Goal: Transaction & Acquisition: Purchase product/service

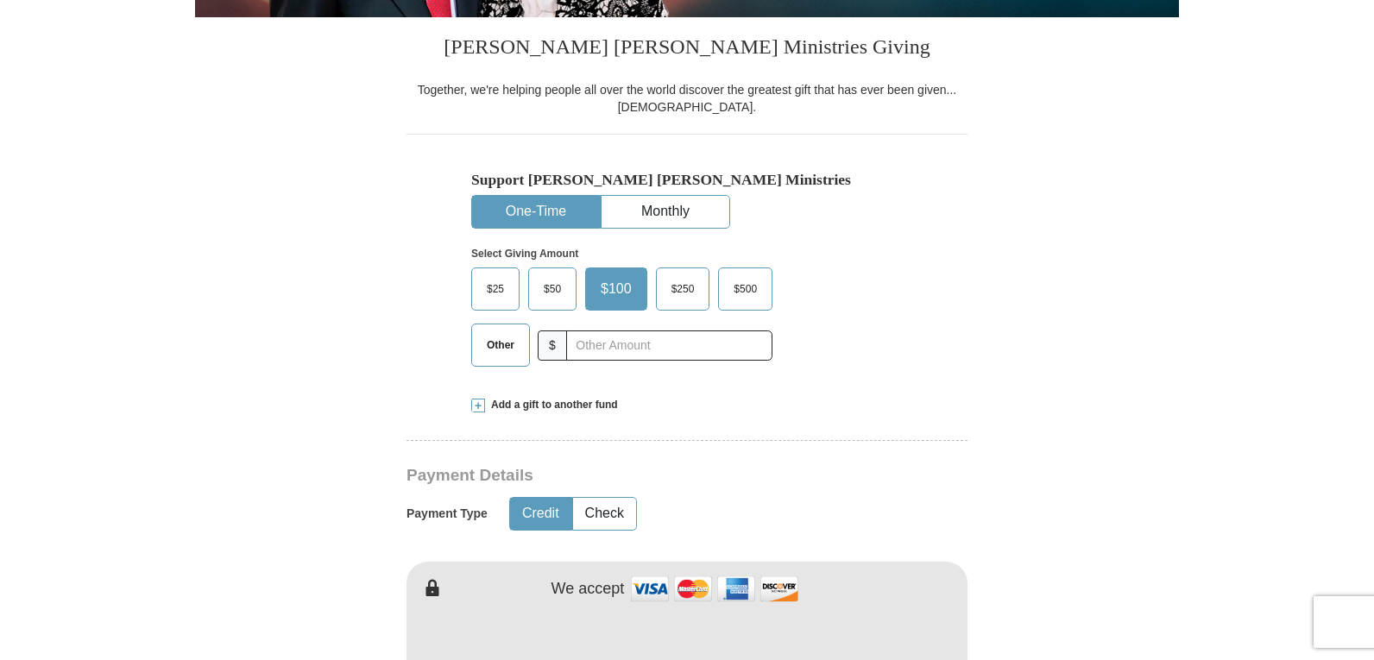
scroll to position [475, 0]
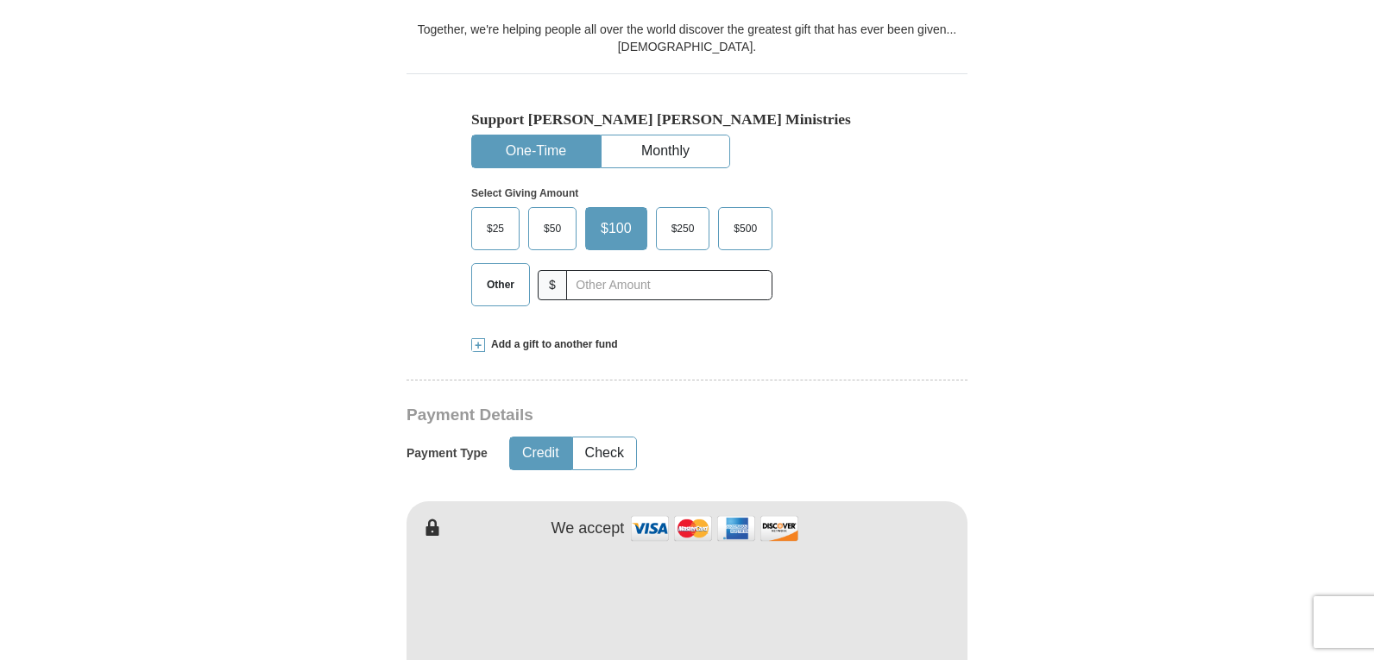
click at [537, 154] on button "One-Time" at bounding box center [536, 151] width 128 height 32
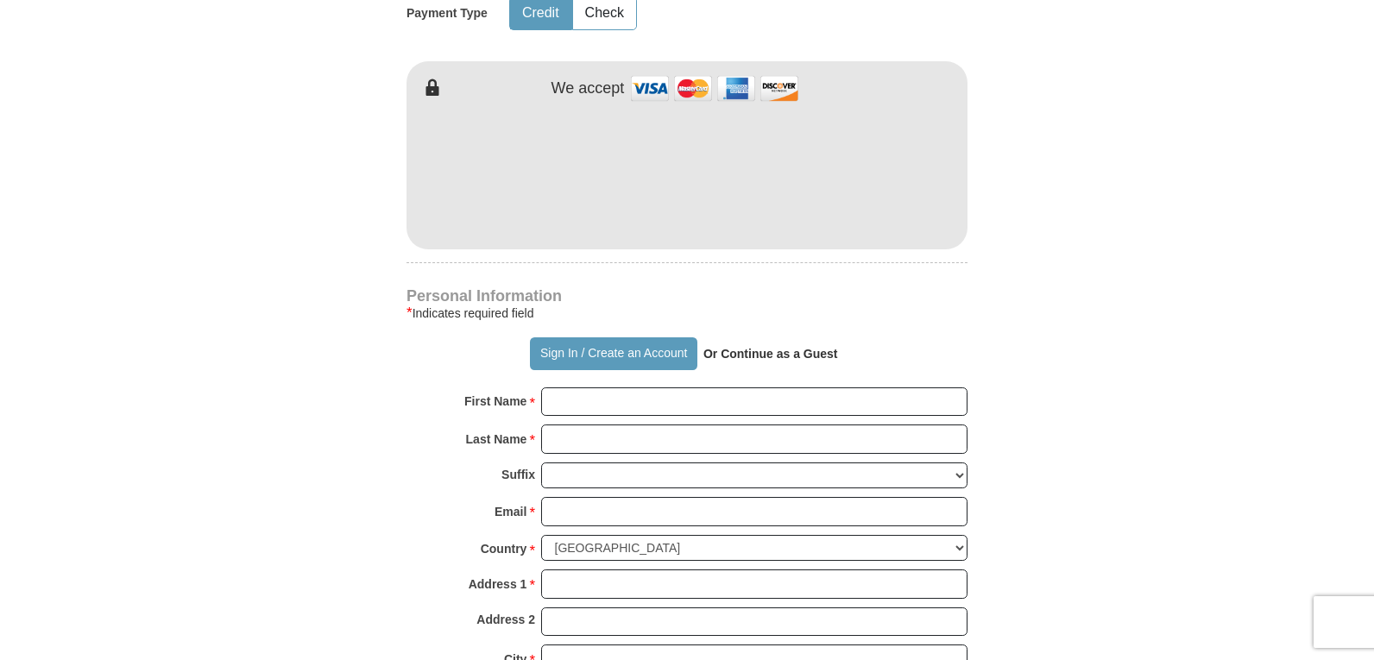
scroll to position [924, 0]
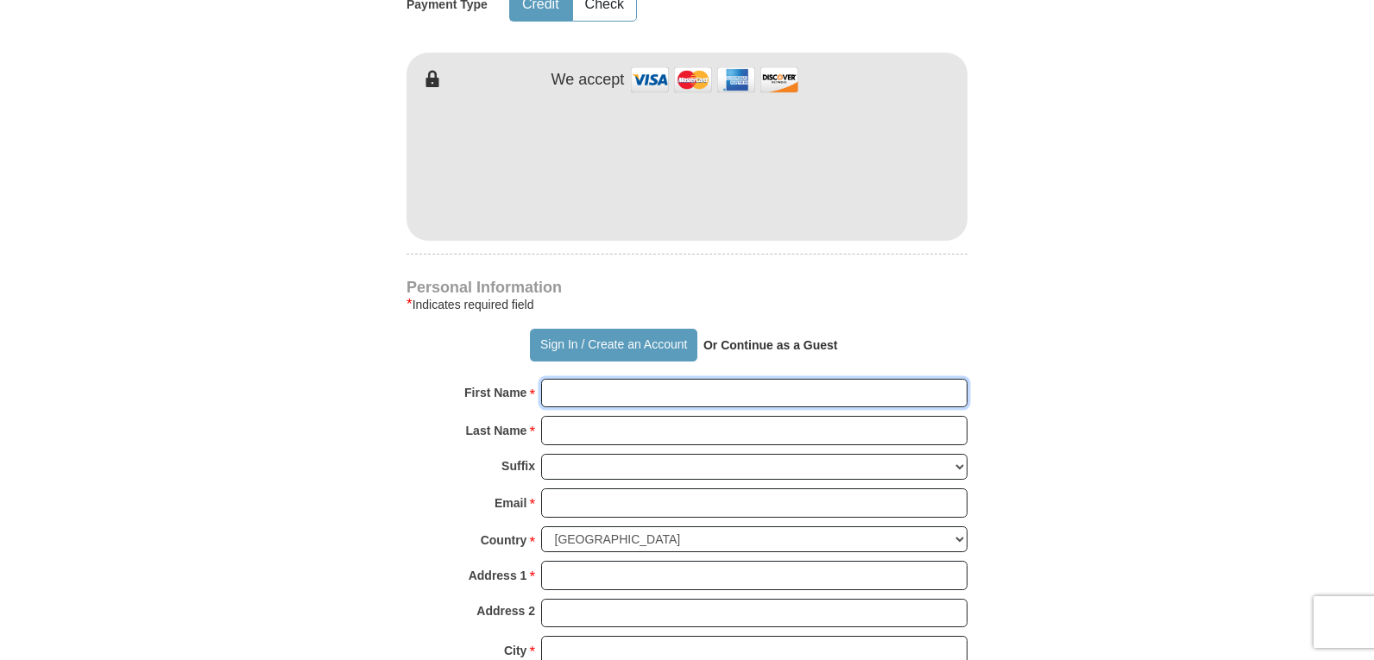
click at [589, 385] on input "First Name *" at bounding box center [754, 393] width 426 height 29
type input "[PERSON_NAME]"
click at [580, 441] on input "Last Name *" at bounding box center [754, 430] width 426 height 29
type input "[PERSON_NAME]"
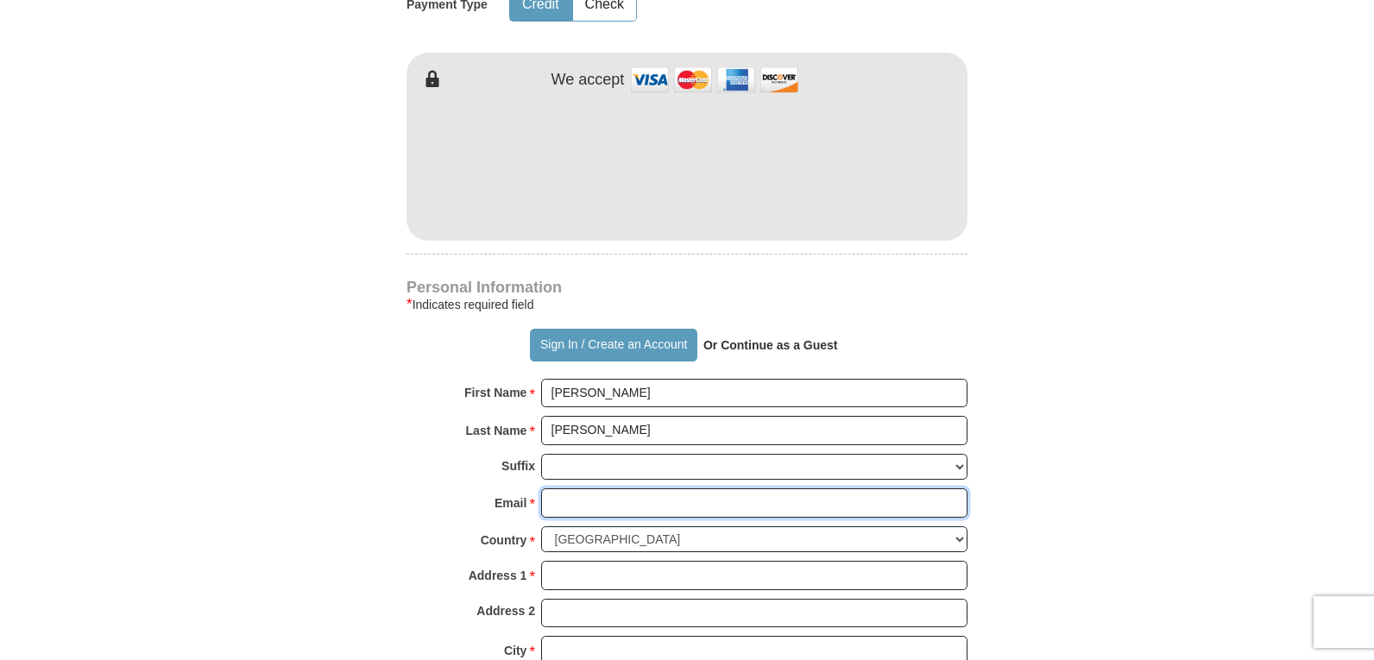
click at [557, 508] on input "Email *" at bounding box center [754, 502] width 426 height 29
type input "[EMAIL_ADDRESS][DOMAIN_NAME]"
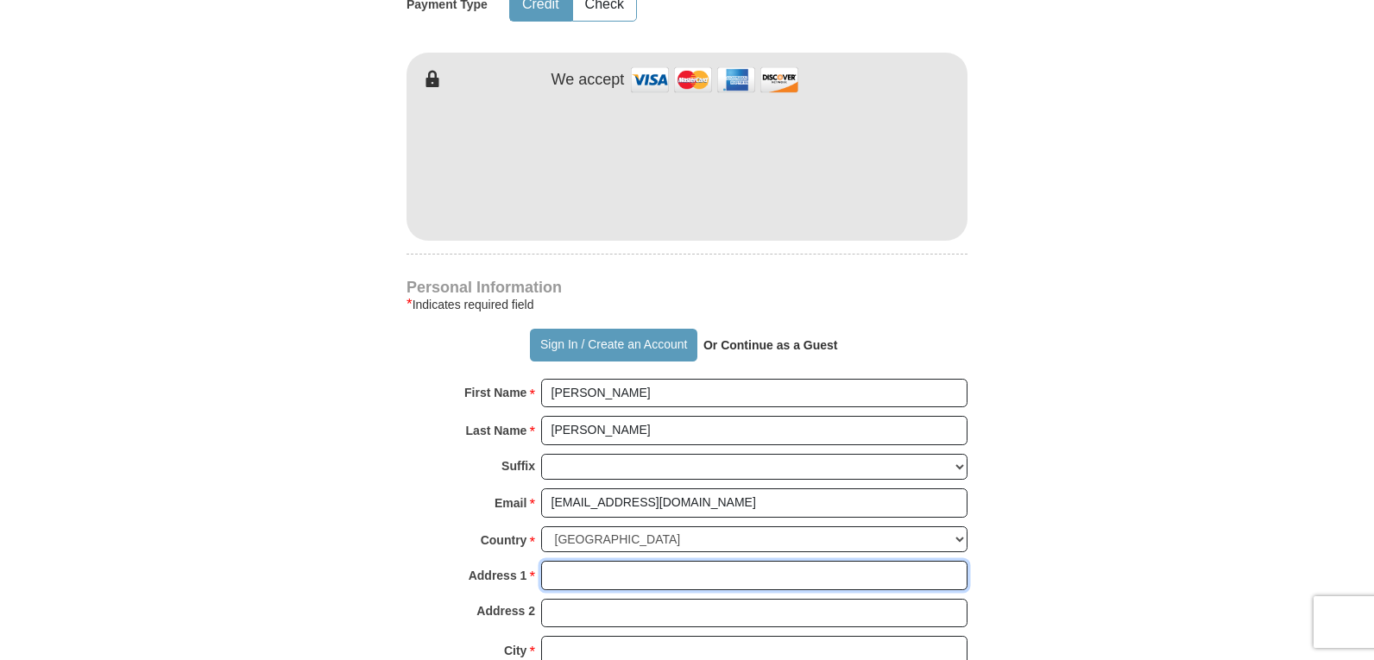
type input "[STREET_ADDRESS]"
type input "Washougal"
select select "WA"
type input "98671"
type input "9715330838"
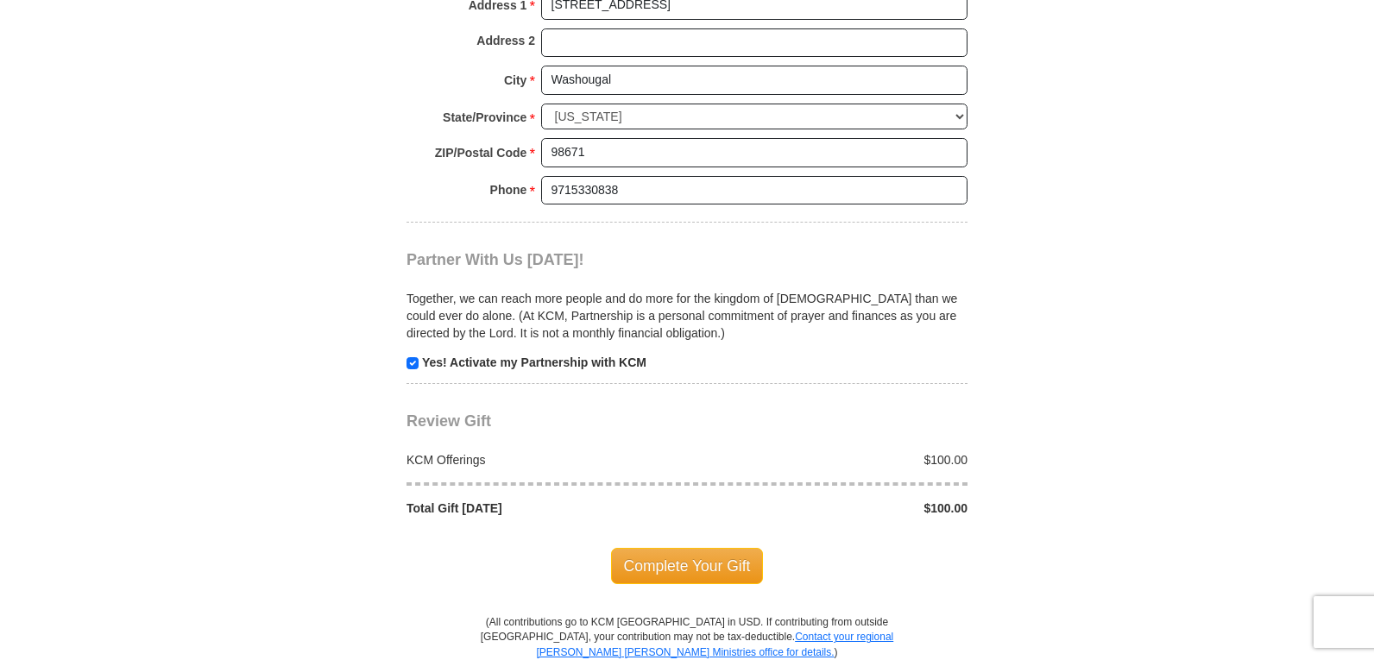
scroll to position [1516, 0]
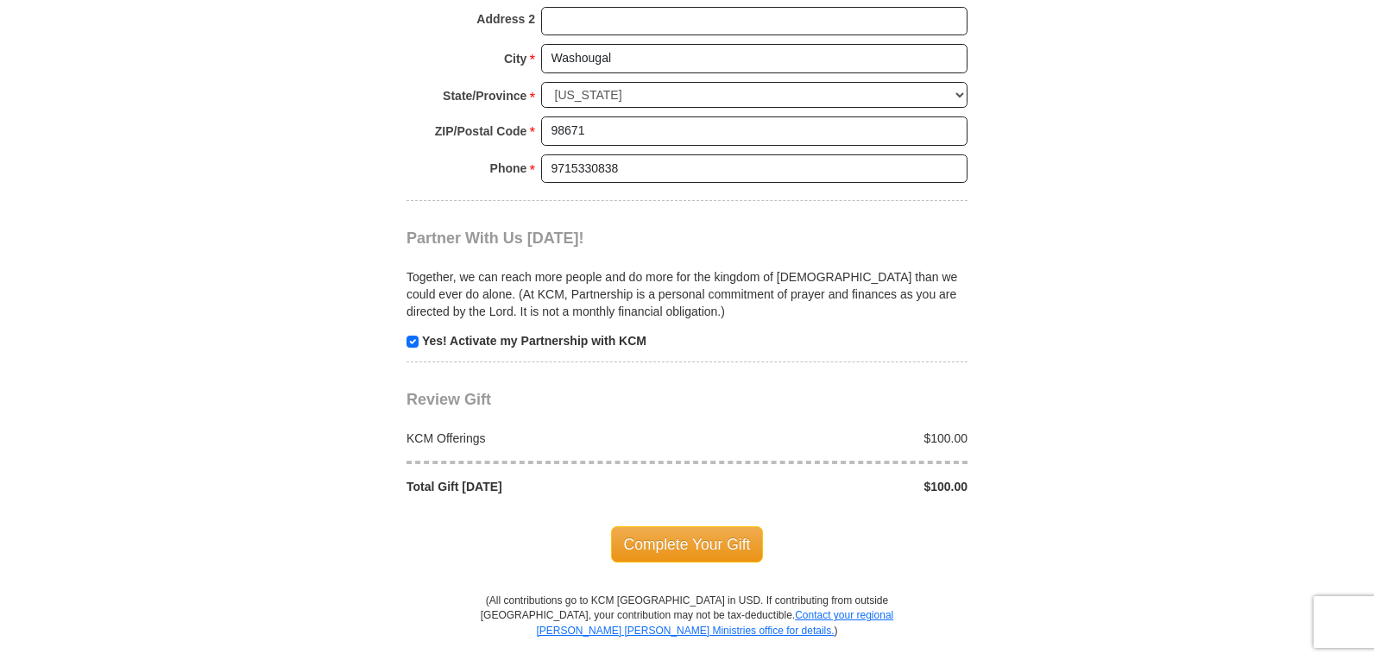
click at [408, 342] on input "checkbox" at bounding box center [412, 342] width 12 height 12
checkbox input "false"
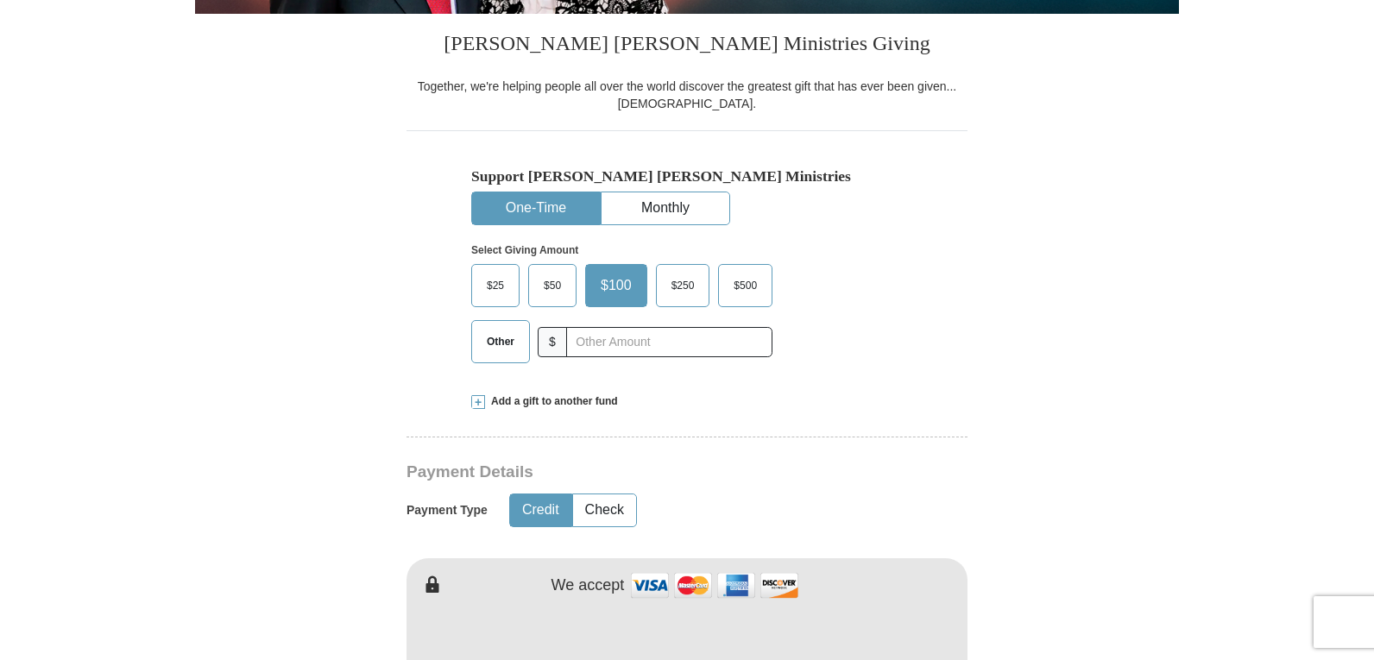
scroll to position [411, 0]
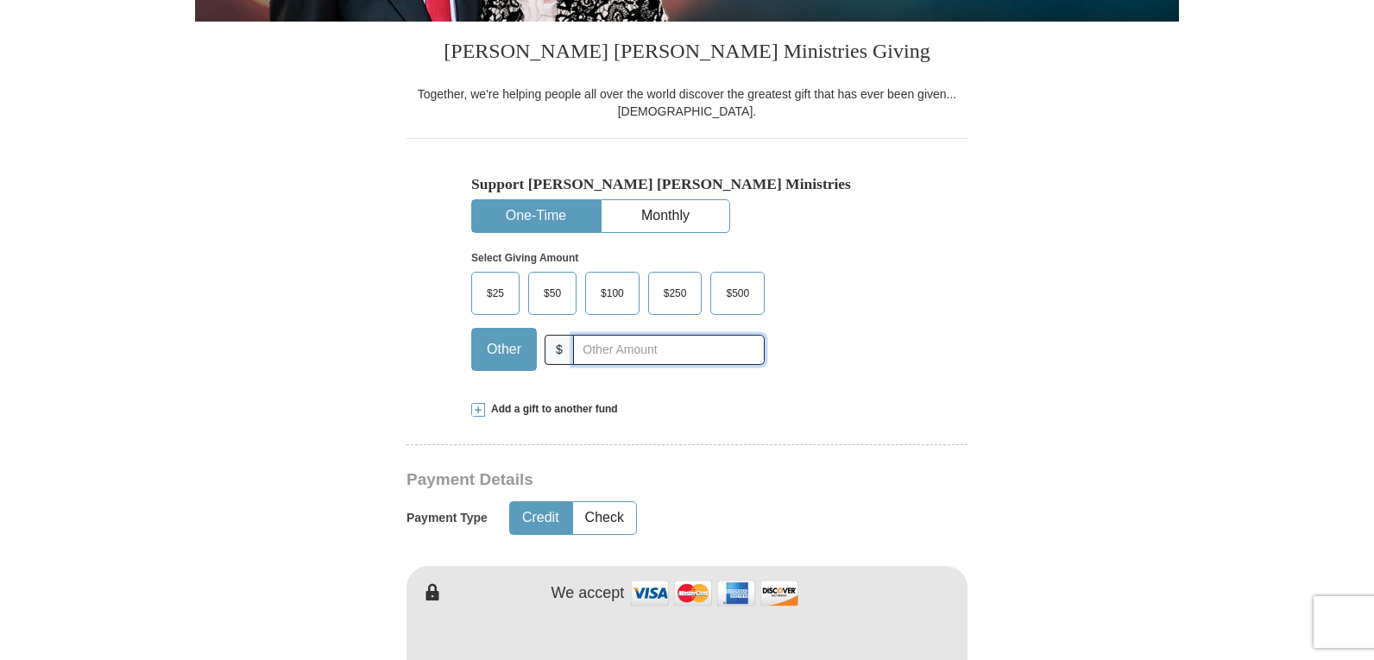
click at [606, 351] on input "text" at bounding box center [669, 350] width 192 height 30
type input "1000.00"
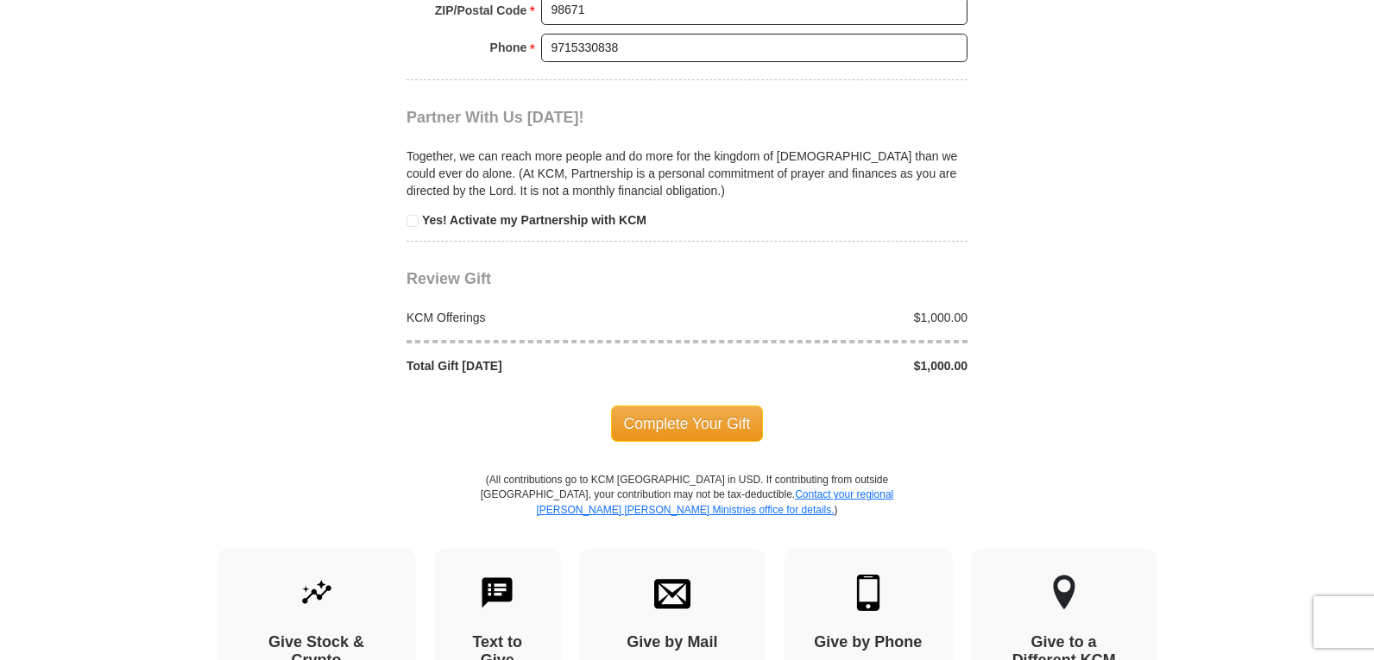
scroll to position [1645, 0]
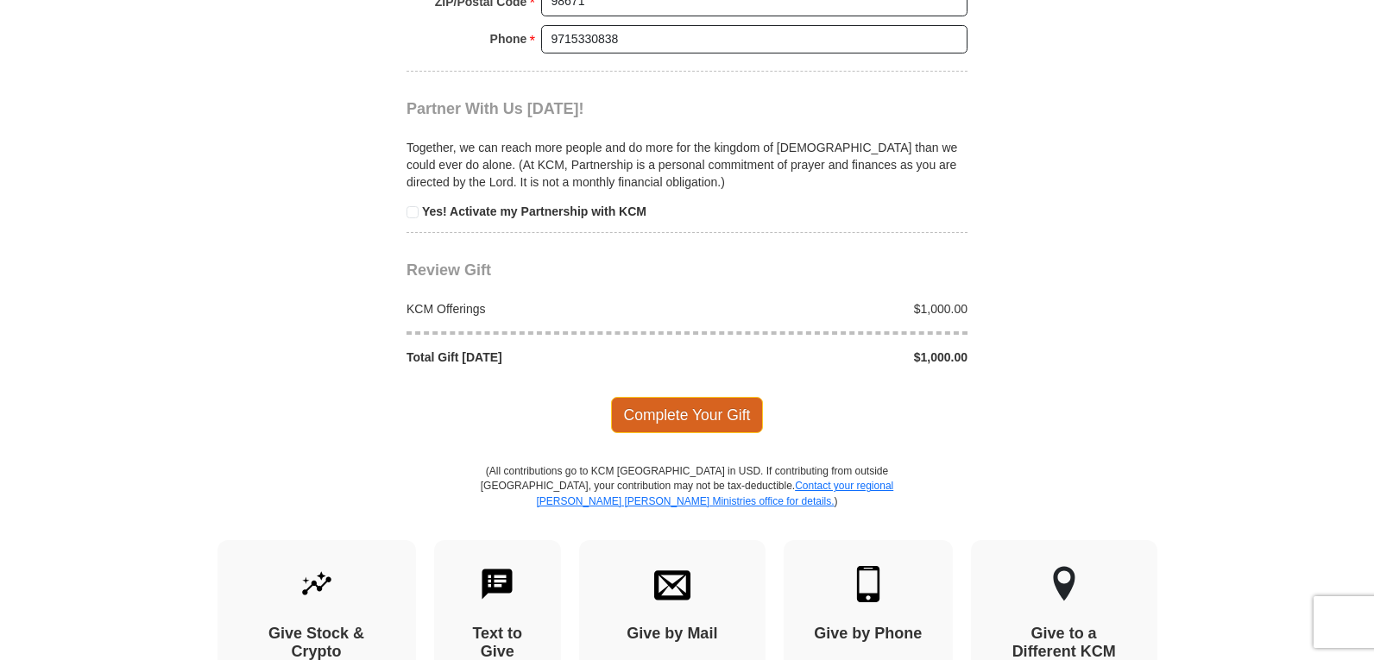
click at [705, 416] on span "Complete Your Gift" at bounding box center [687, 415] width 153 height 36
